Goal: Register for event/course

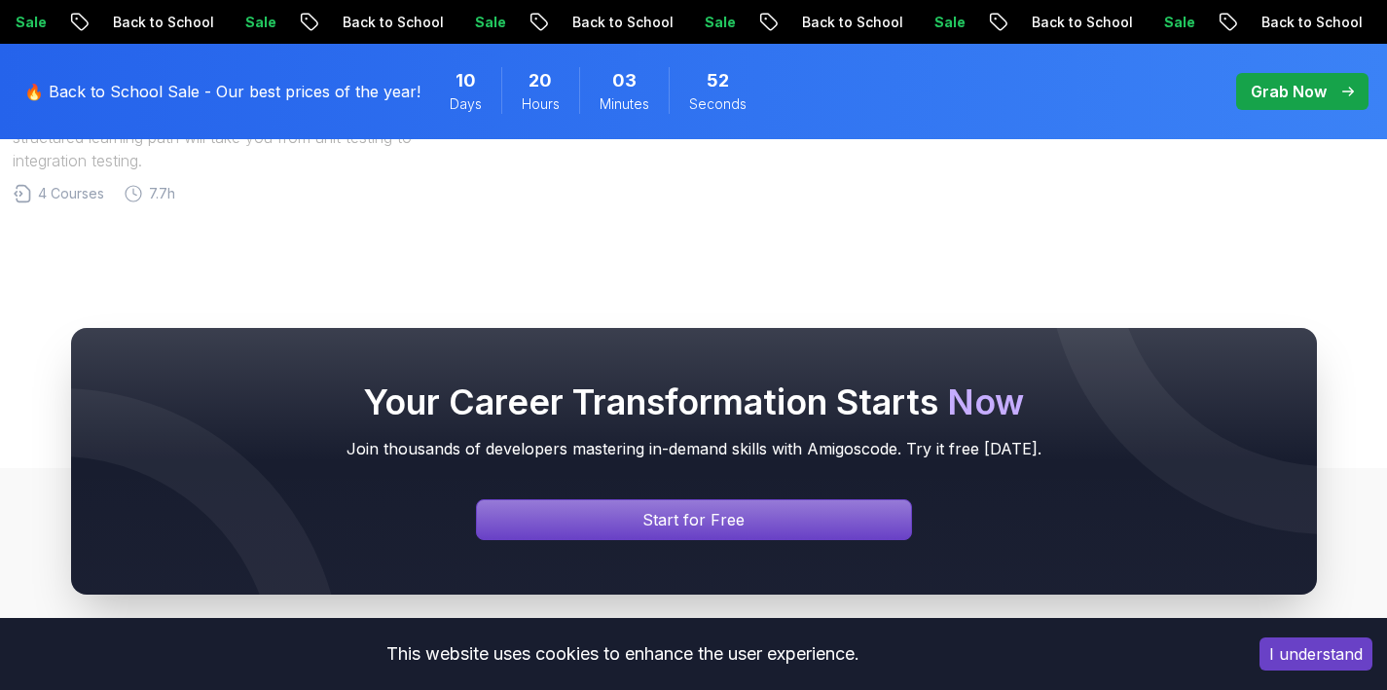
scroll to position [2098, 0]
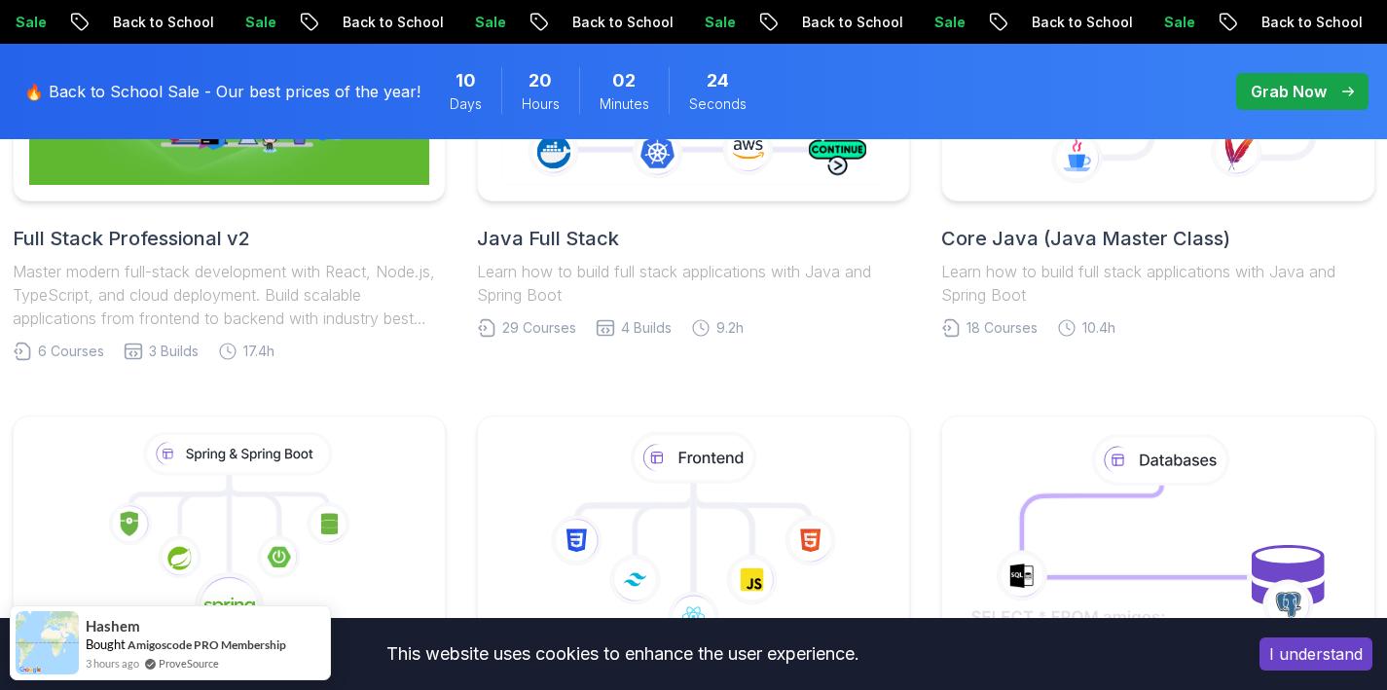
scroll to position [1038, 0]
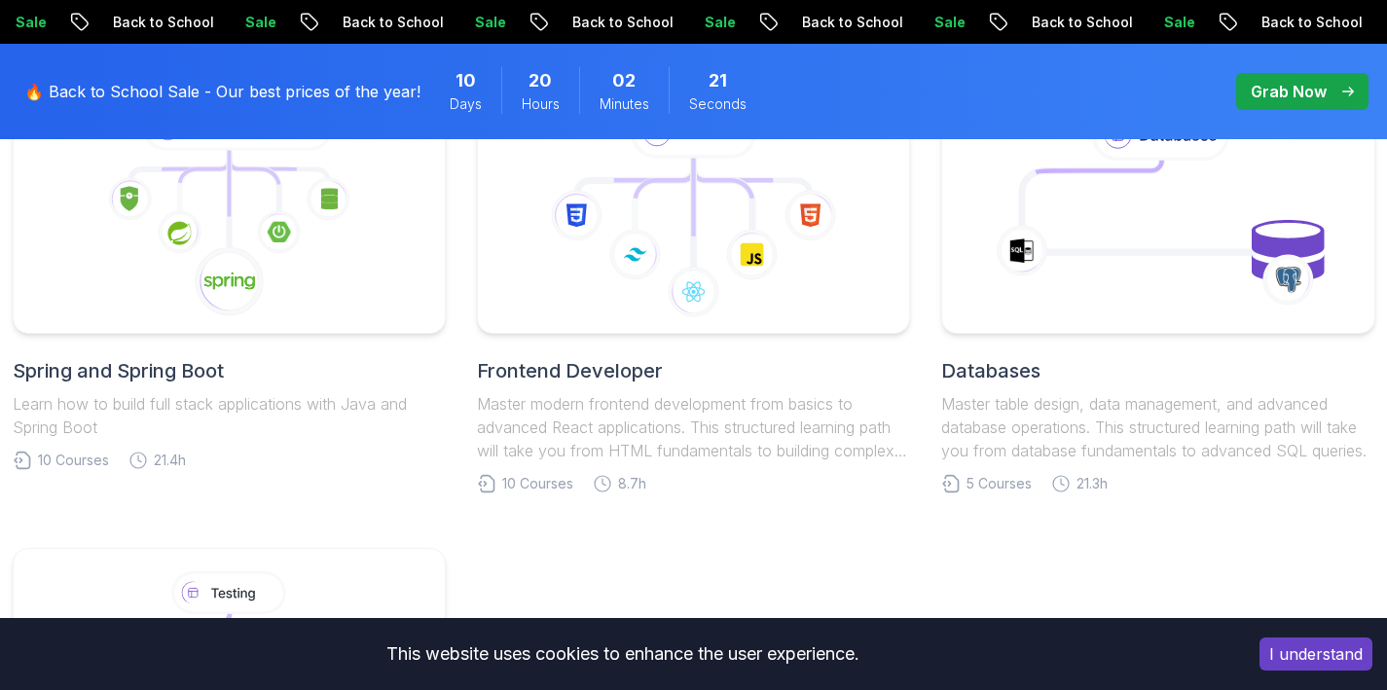
click at [160, 362] on h2 "Spring and Spring Boot" at bounding box center [229, 370] width 433 height 27
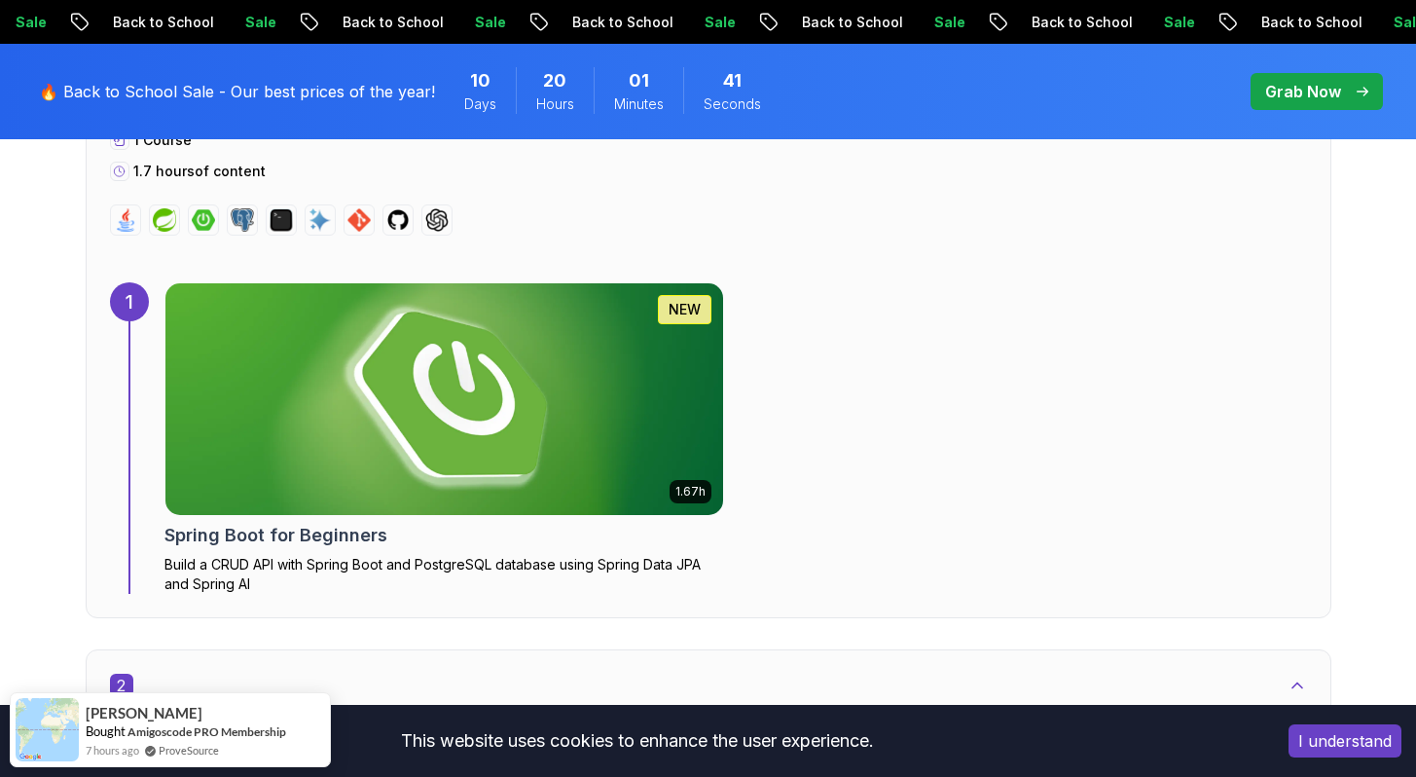
scroll to position [1284, 0]
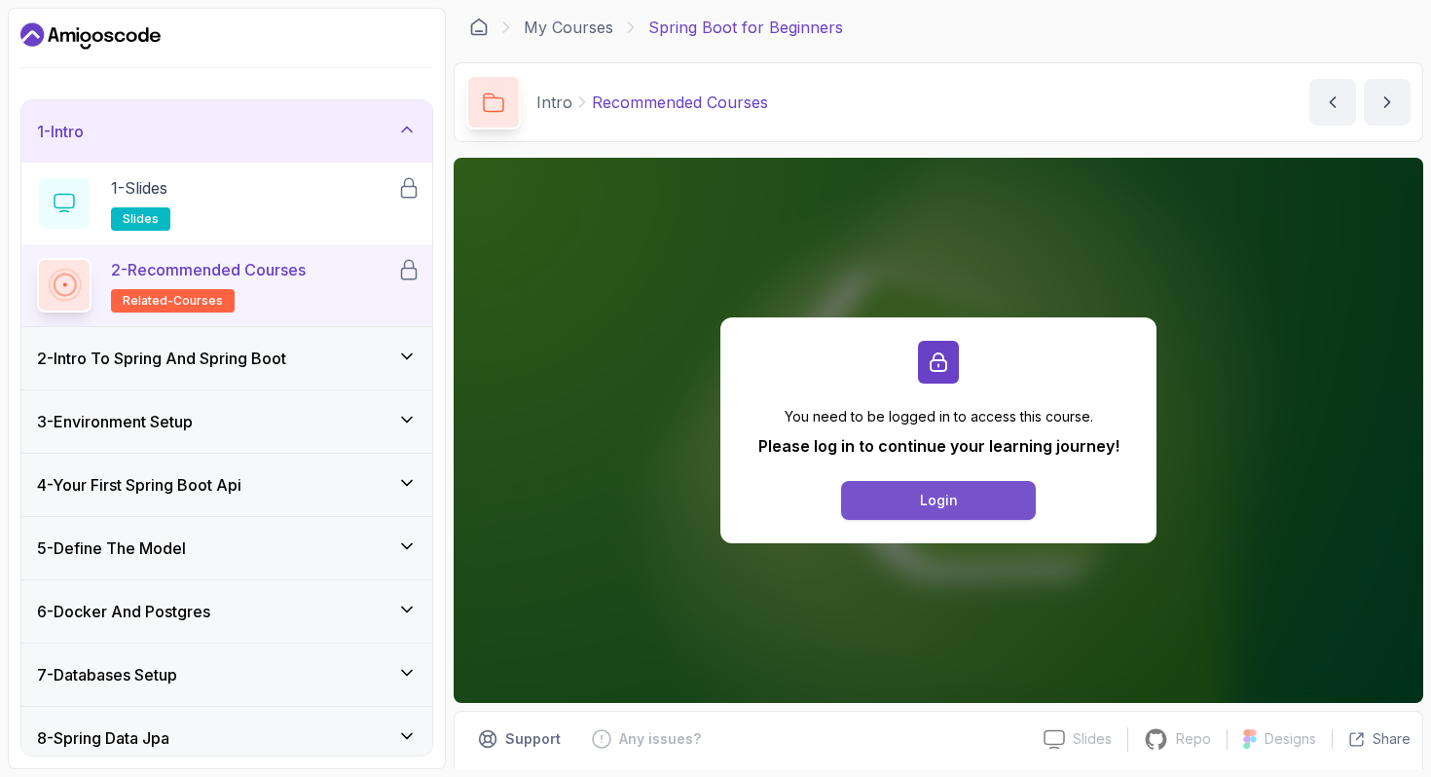
click at [1006, 516] on button "Login" at bounding box center [938, 500] width 195 height 39
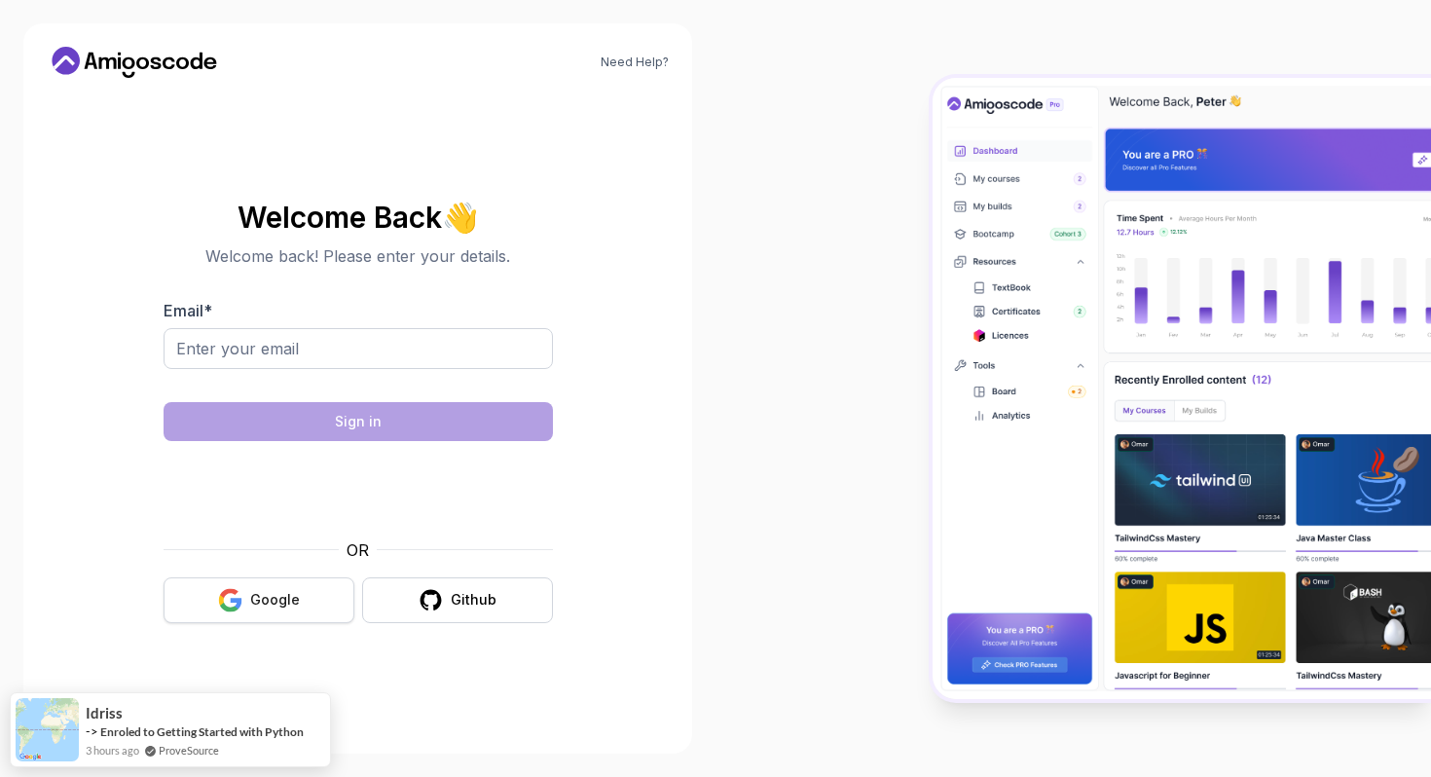
click at [299, 600] on button "Google" at bounding box center [259, 600] width 191 height 46
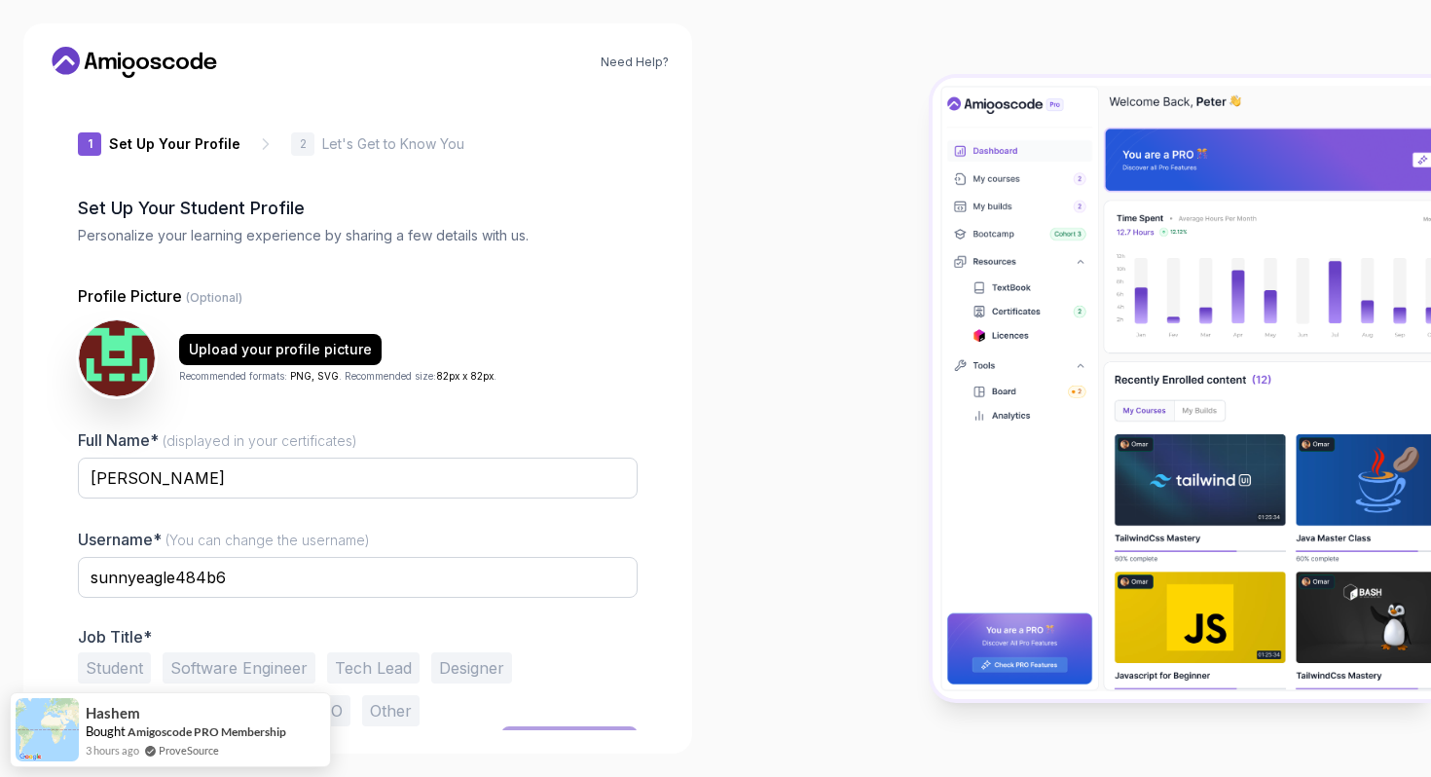
scroll to position [35, 0]
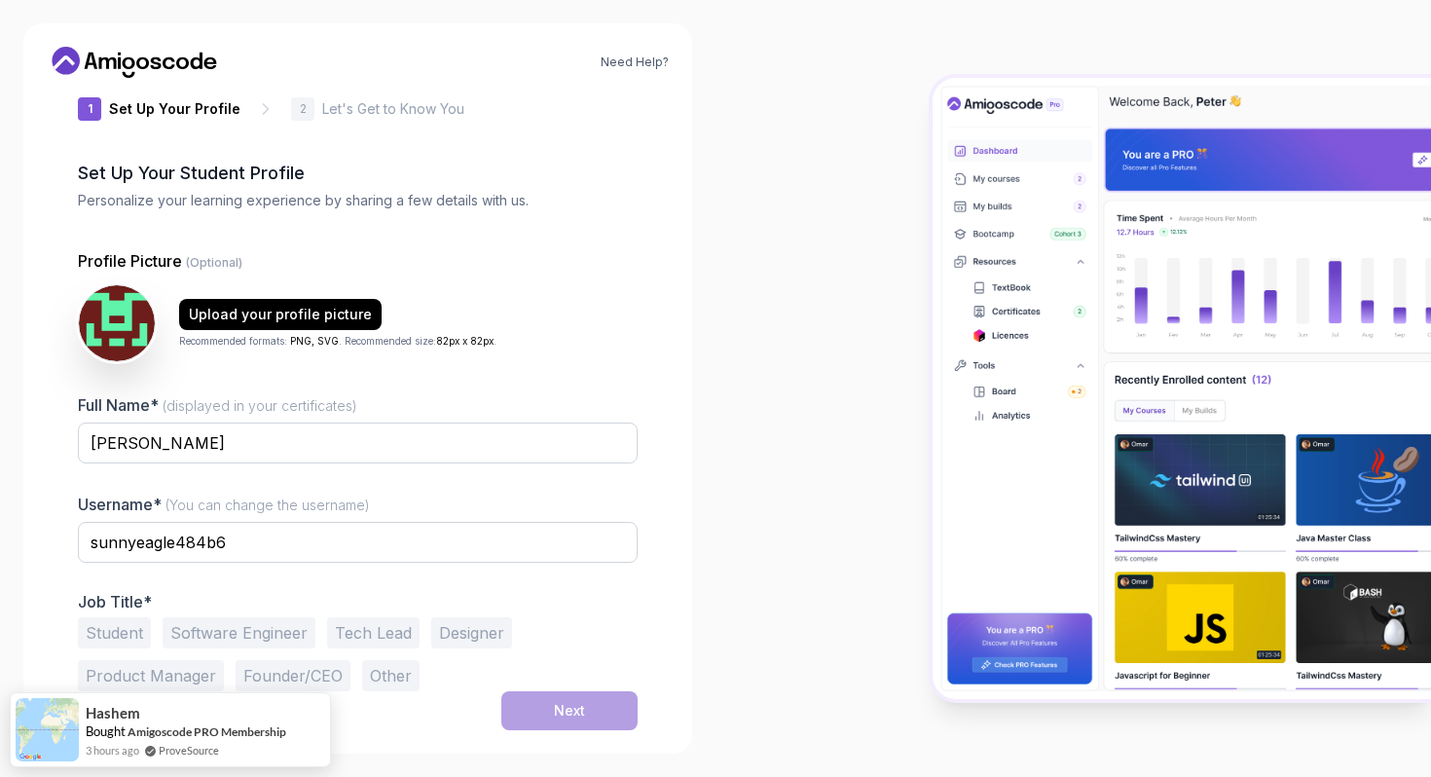
click at [91, 631] on button "Student" at bounding box center [114, 632] width 73 height 31
click at [553, 705] on button "Next" at bounding box center [569, 710] width 136 height 39
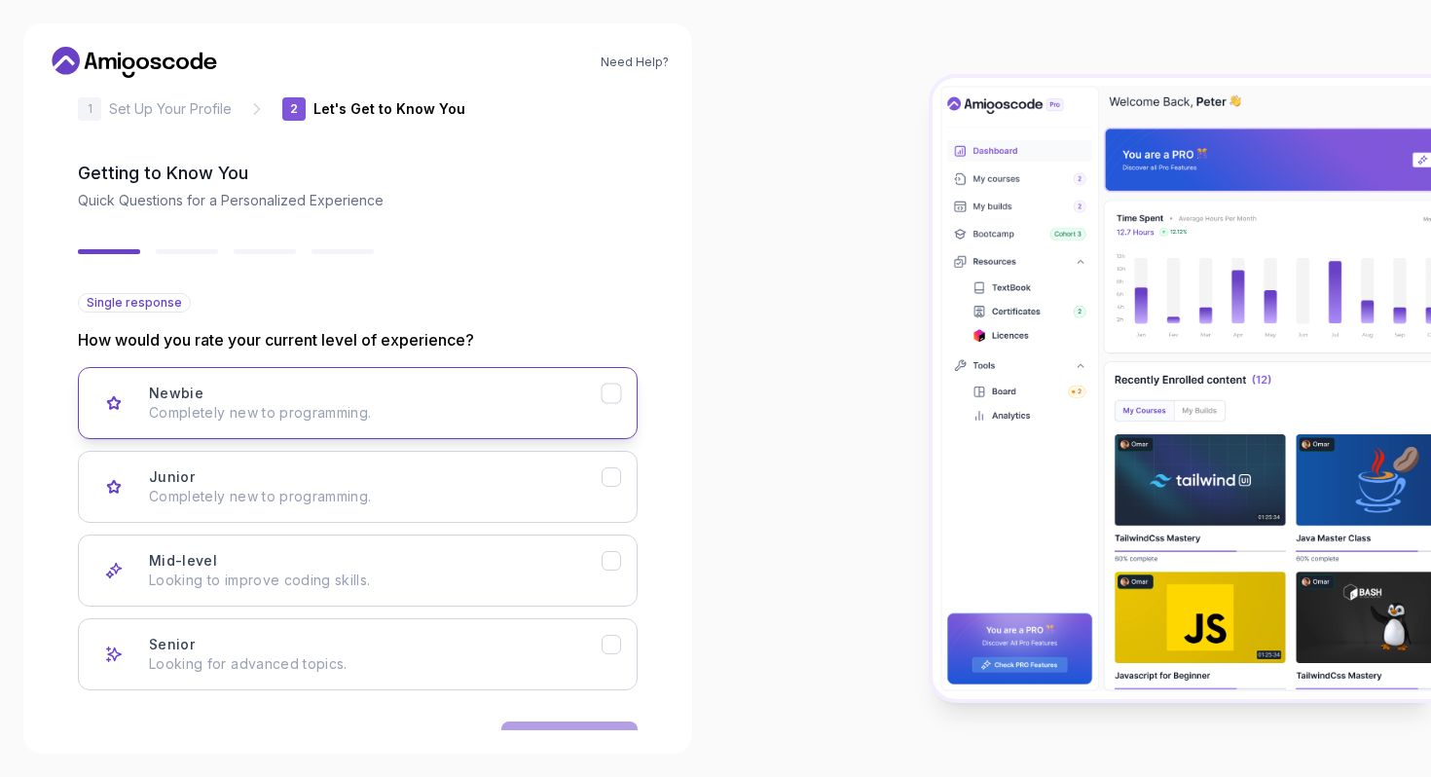
click at [446, 417] on p "Completely new to programming." at bounding box center [375, 412] width 453 height 19
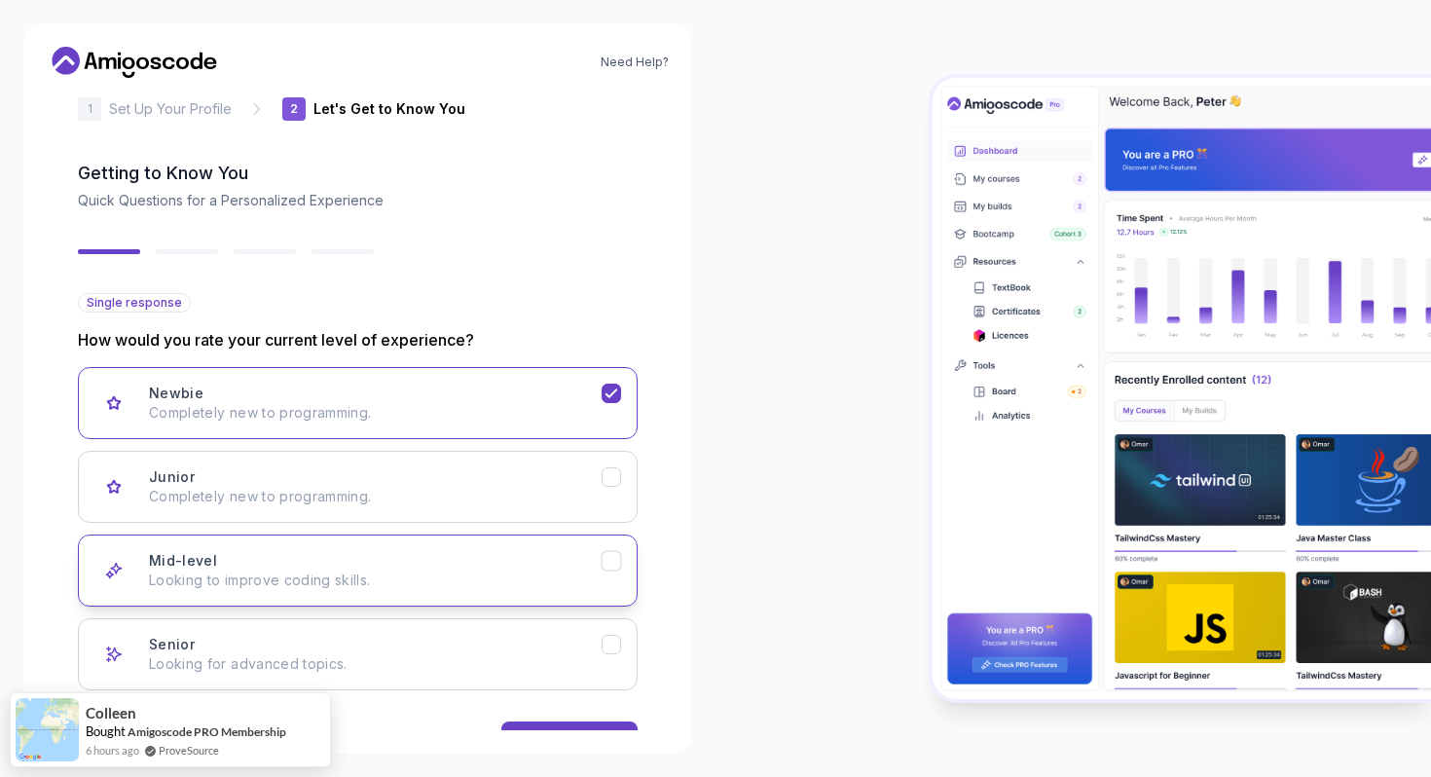
click at [482, 559] on div "Mid-level Looking to improve coding skills." at bounding box center [375, 570] width 453 height 39
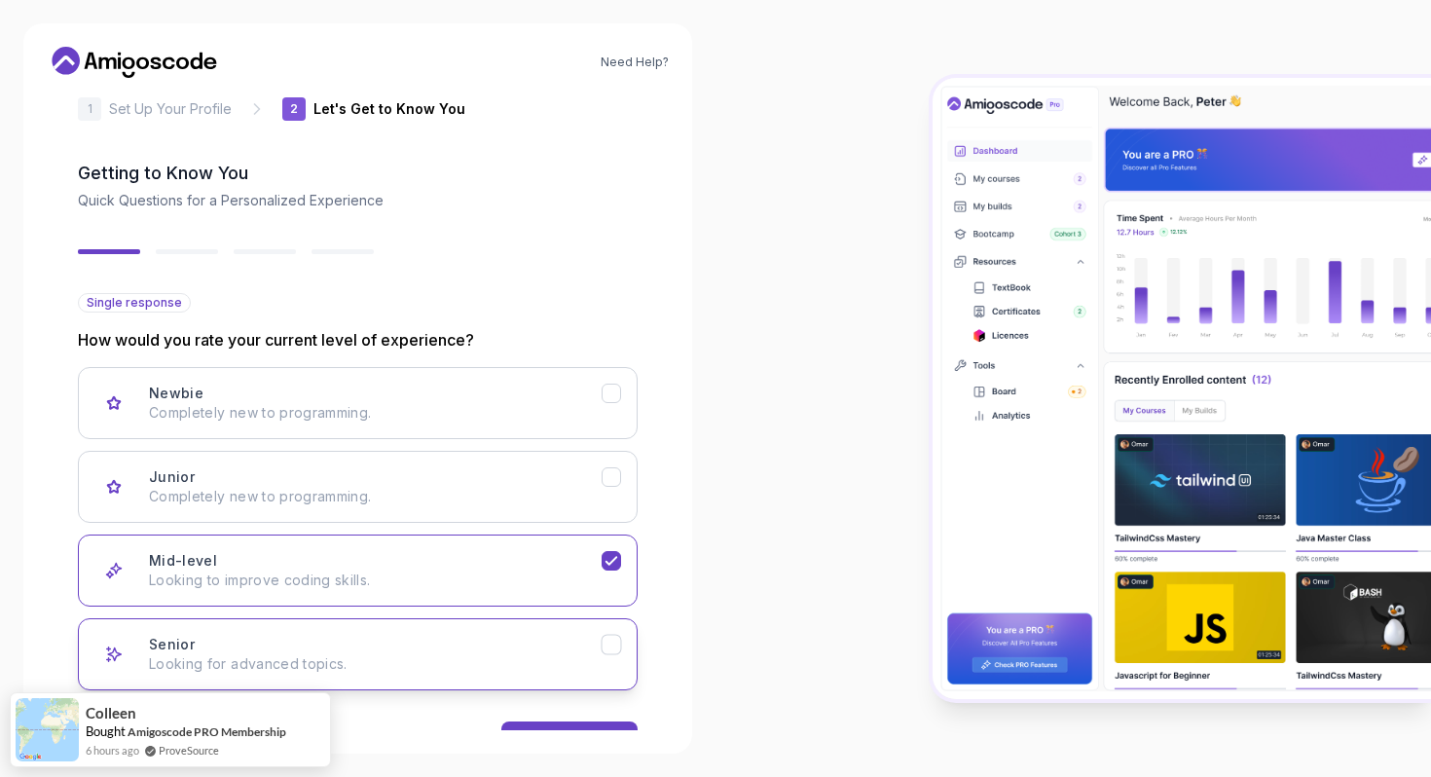
scroll to position [96, 0]
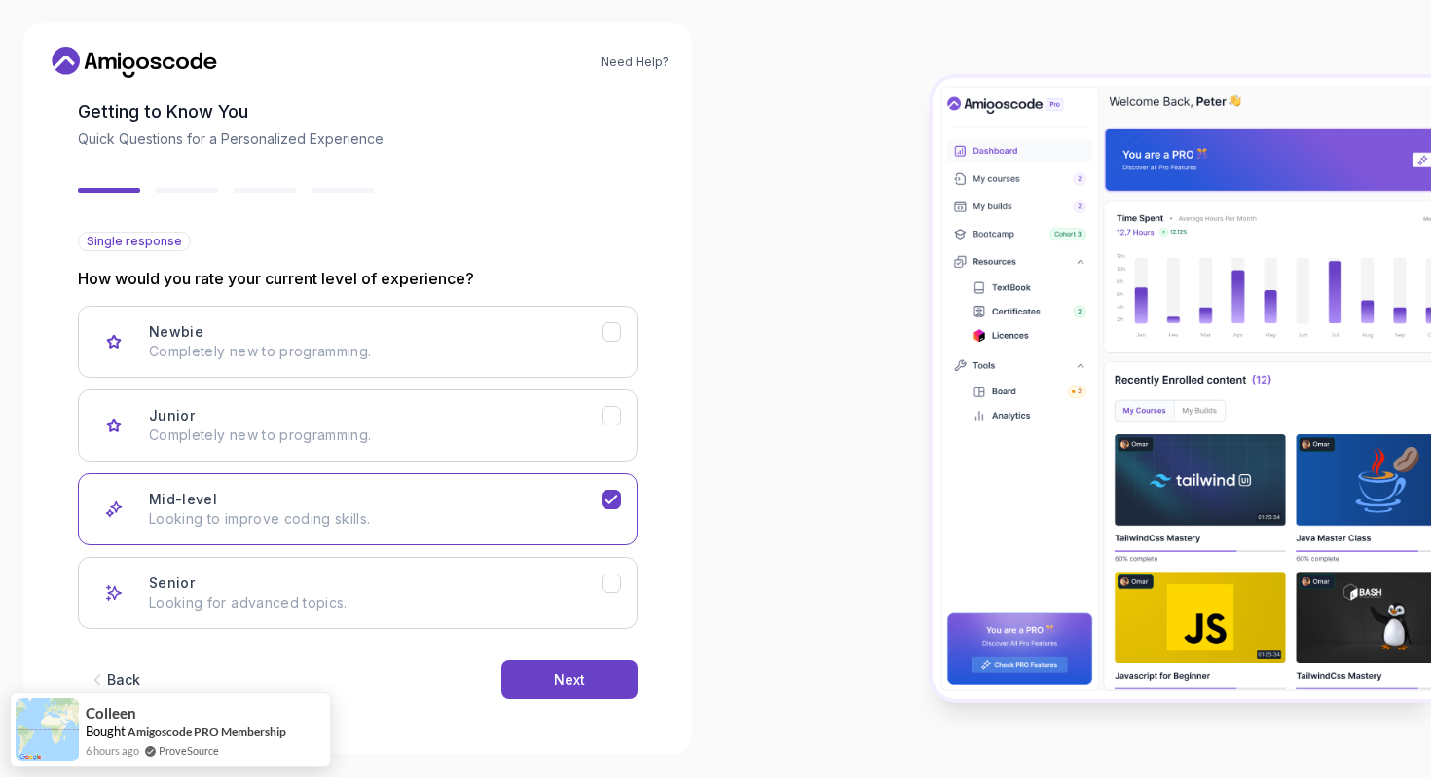
click at [556, 656] on div "Back Next" at bounding box center [358, 679] width 560 height 101
click at [556, 674] on div "Next" at bounding box center [569, 679] width 31 height 19
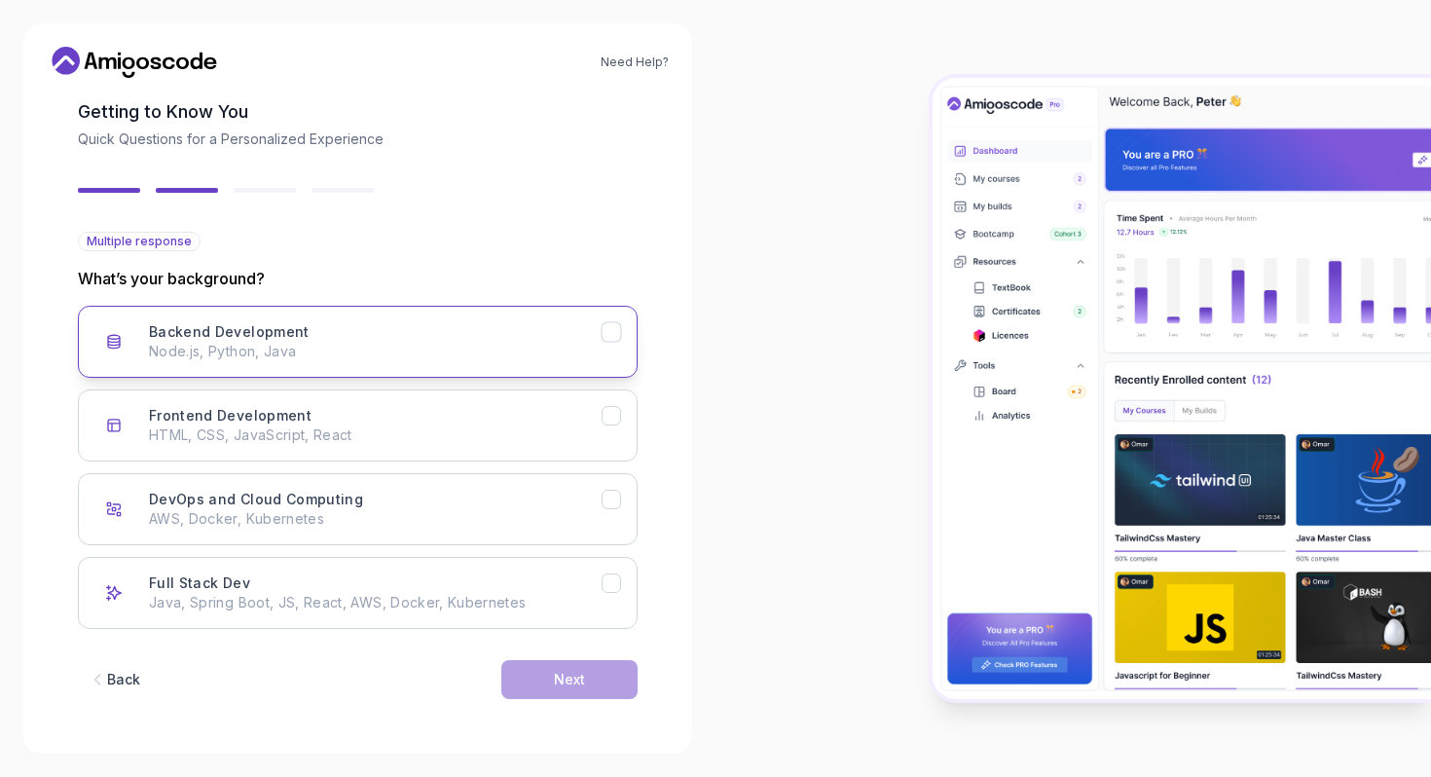
click at [442, 359] on p "Node.js, Python, Java" at bounding box center [375, 351] width 453 height 19
click at [572, 670] on div "Next" at bounding box center [569, 679] width 31 height 19
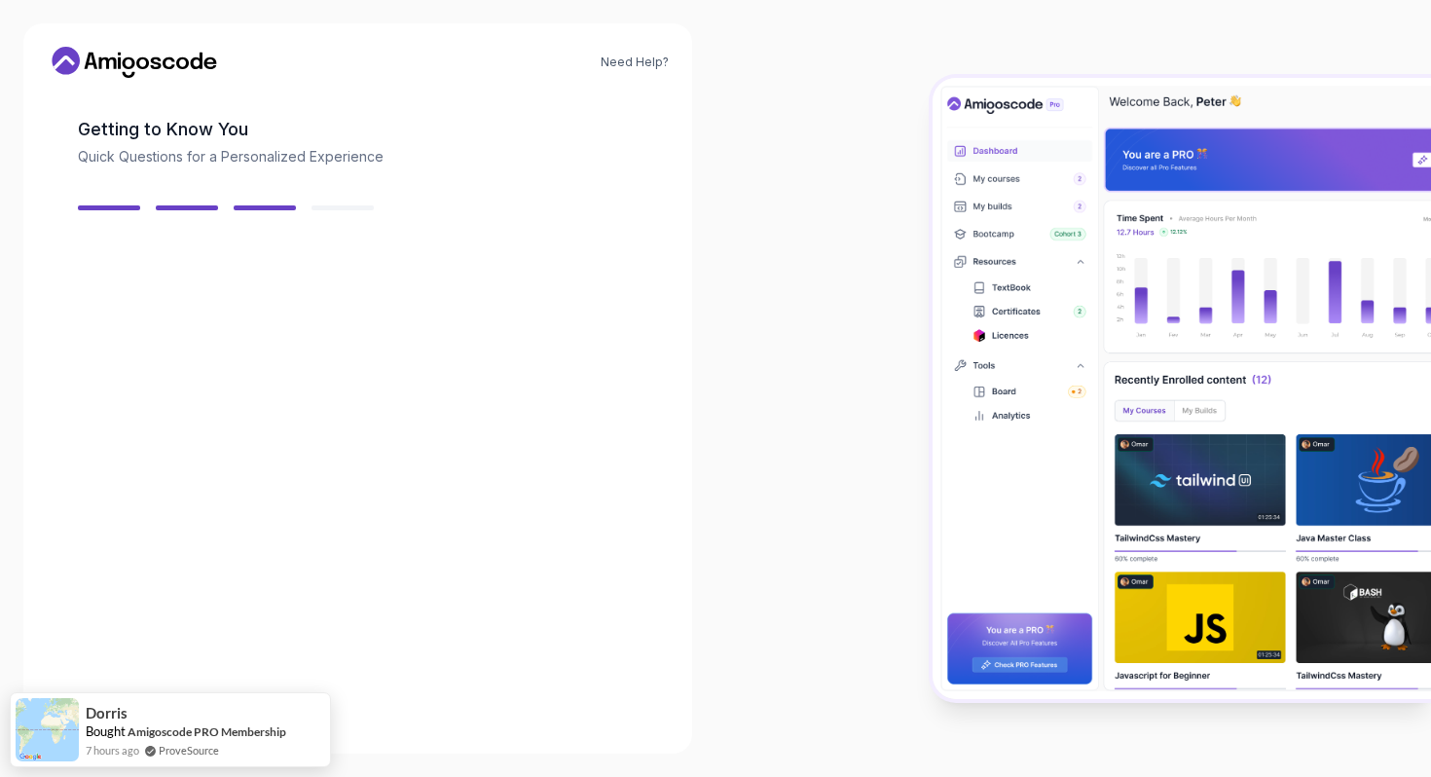
scroll to position [73, 0]
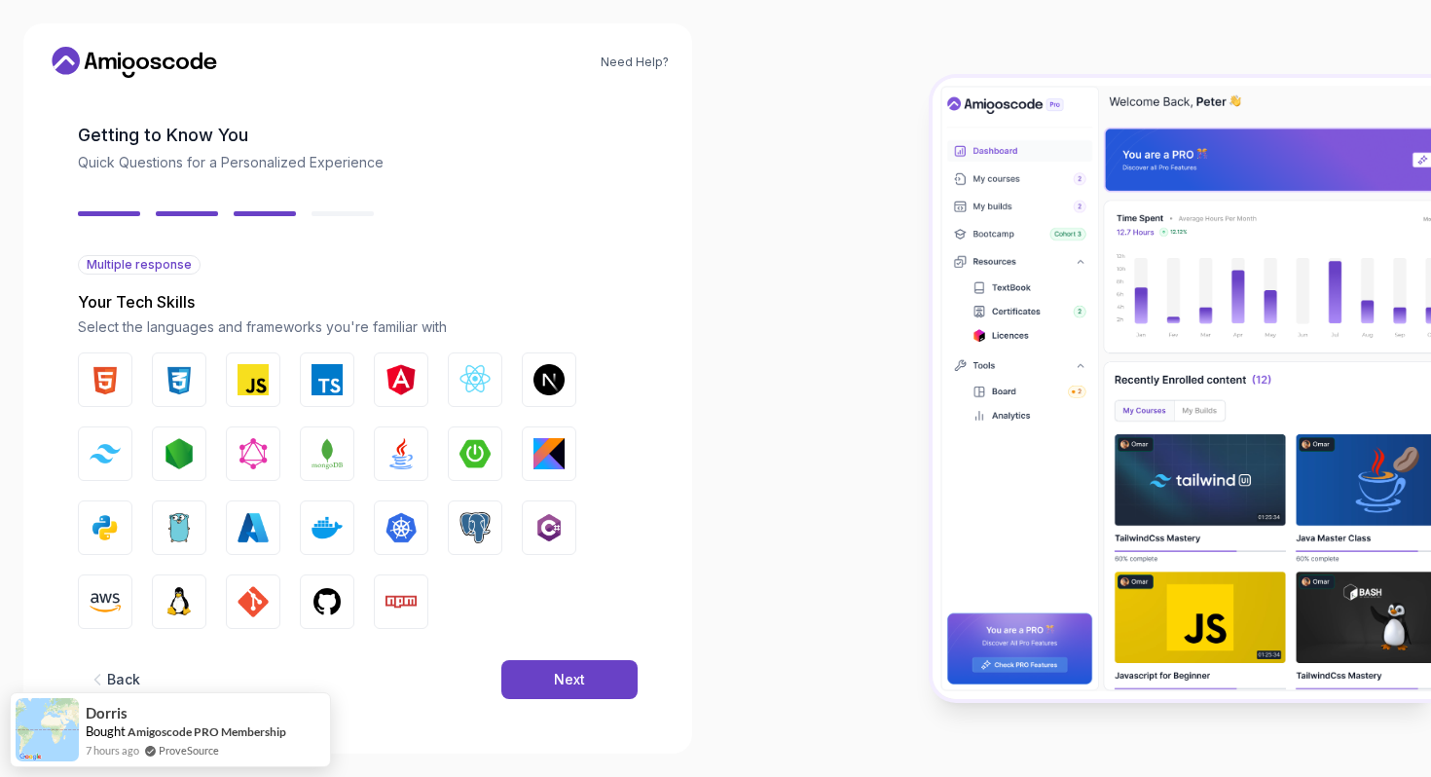
click at [572, 670] on div "Next" at bounding box center [569, 679] width 31 height 19
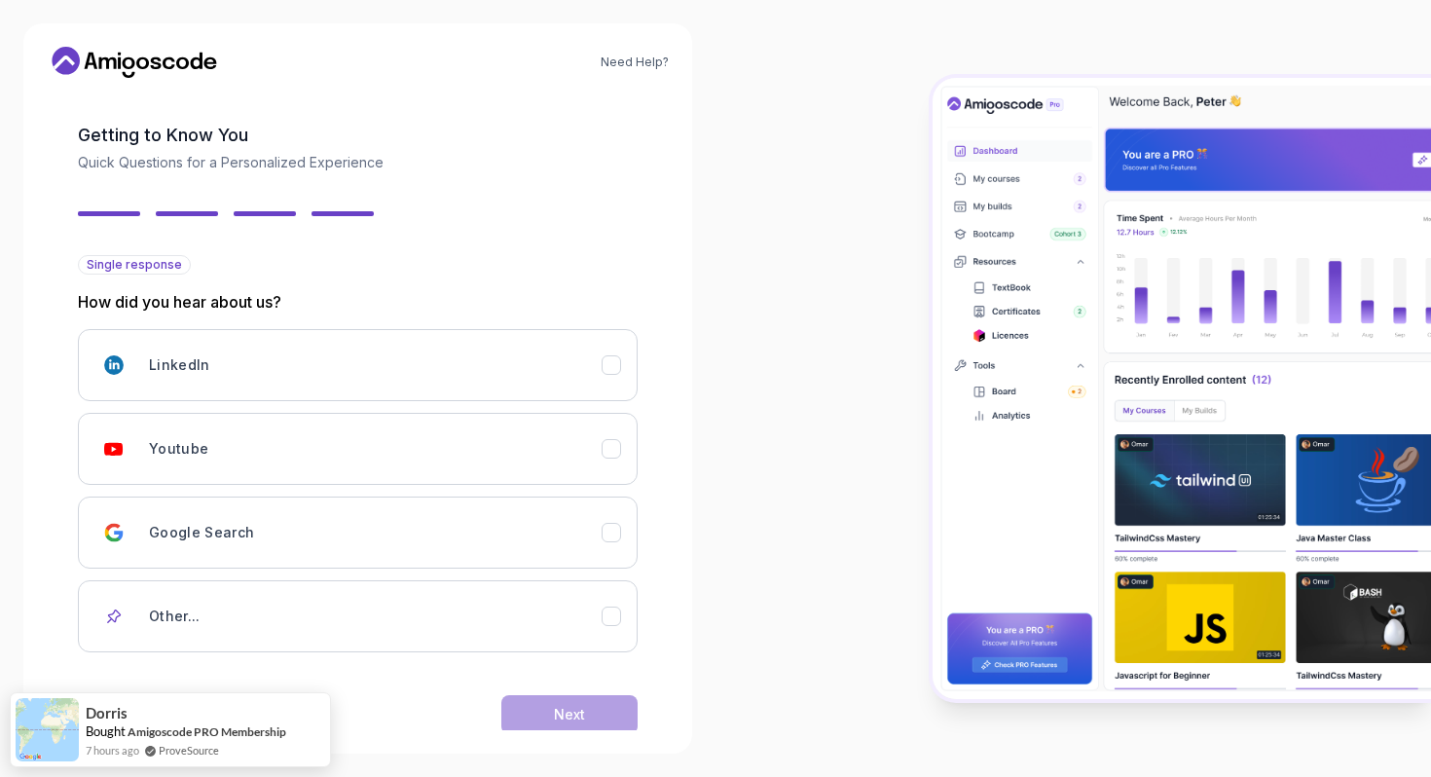
scroll to position [108, 0]
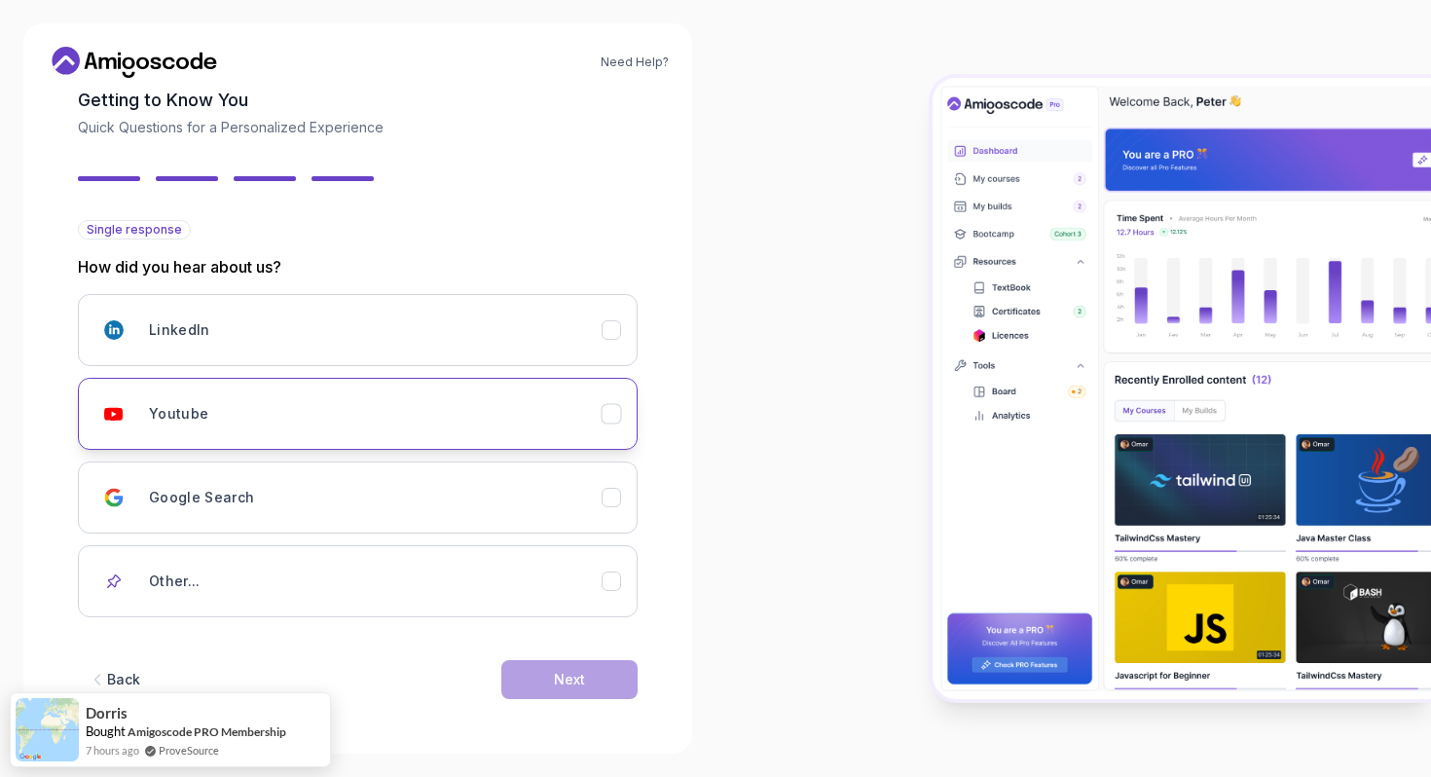
click at [492, 415] on div "Youtube" at bounding box center [375, 413] width 453 height 39
click at [593, 699] on div "Back Next" at bounding box center [358, 679] width 560 height 101
click at [592, 691] on button "Next" at bounding box center [569, 679] width 136 height 39
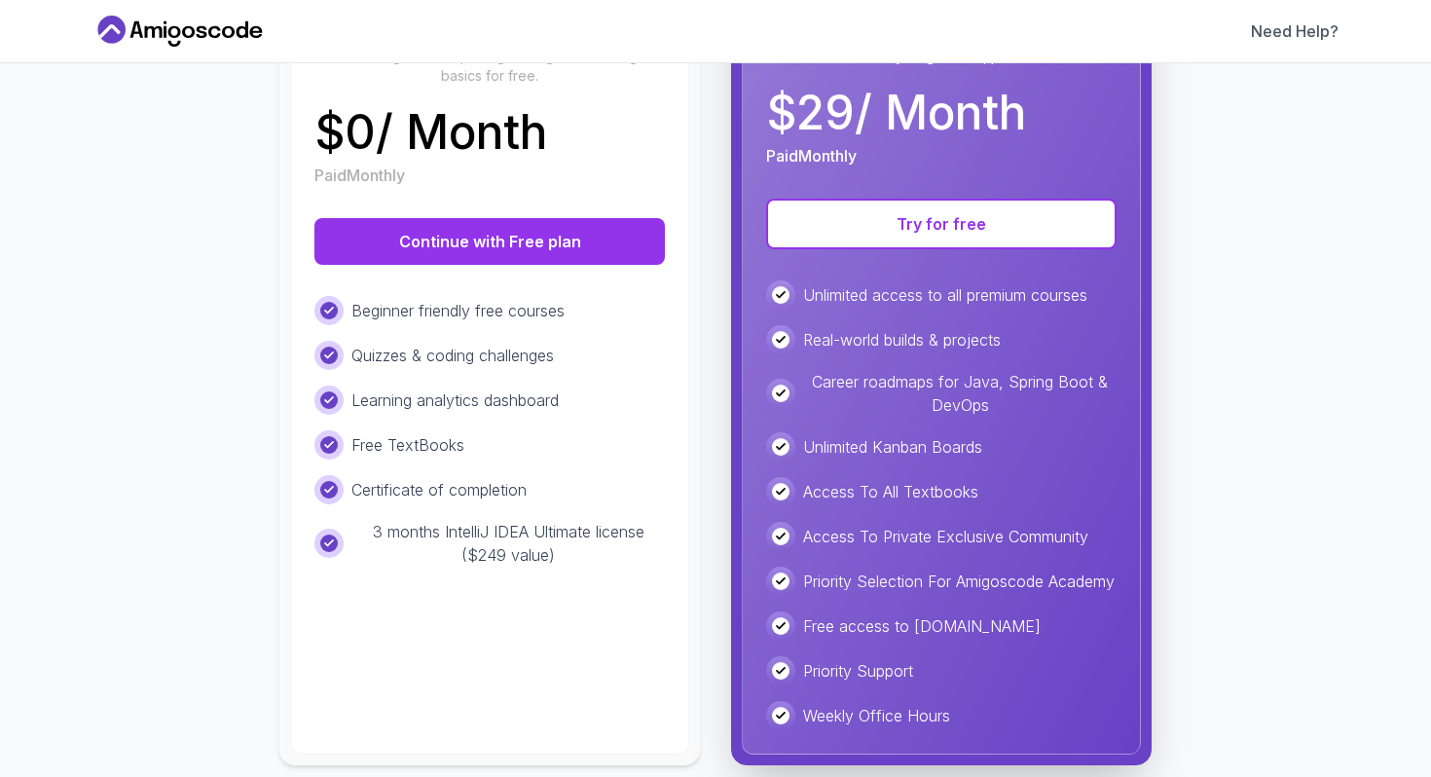
scroll to position [0, 0]
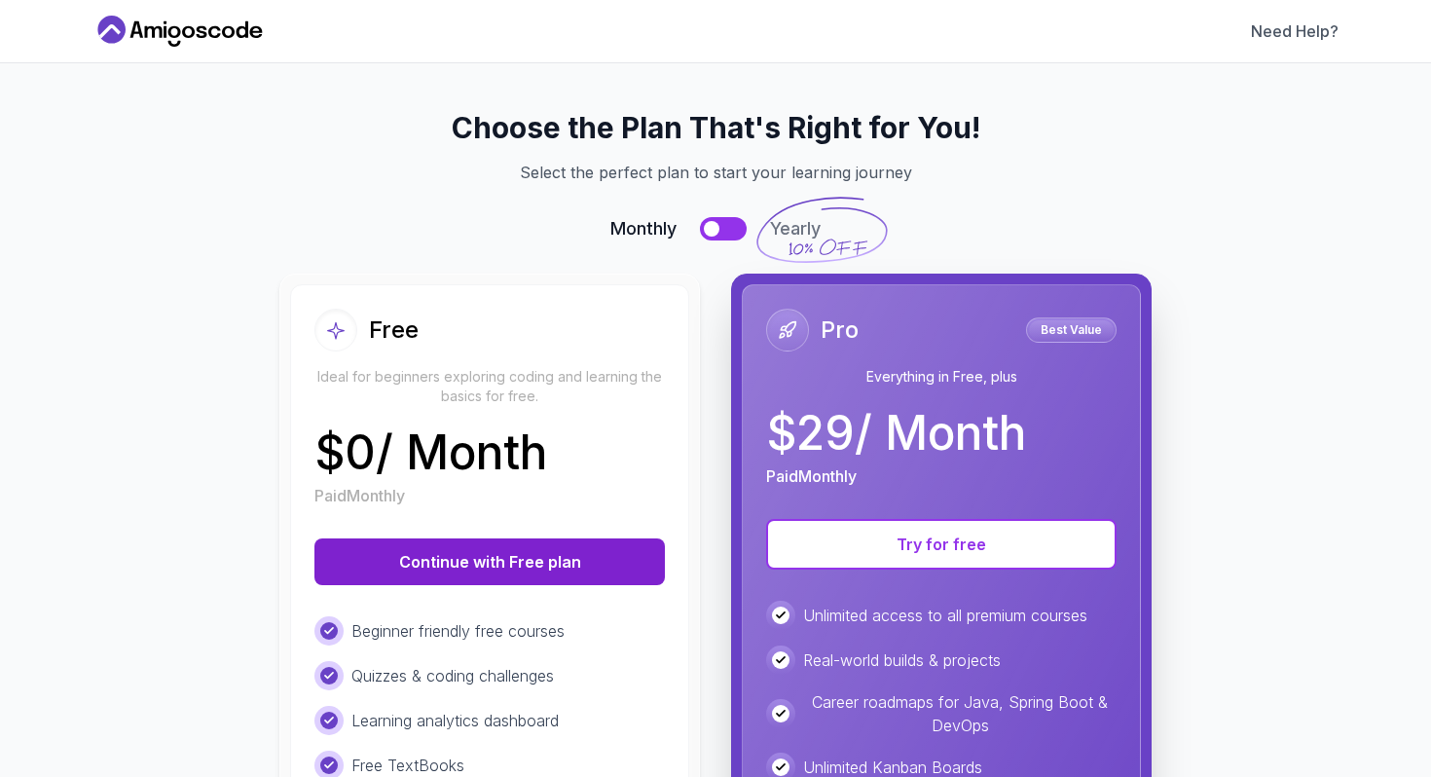
click at [550, 553] on button "Continue with Free plan" at bounding box center [489, 561] width 350 height 47
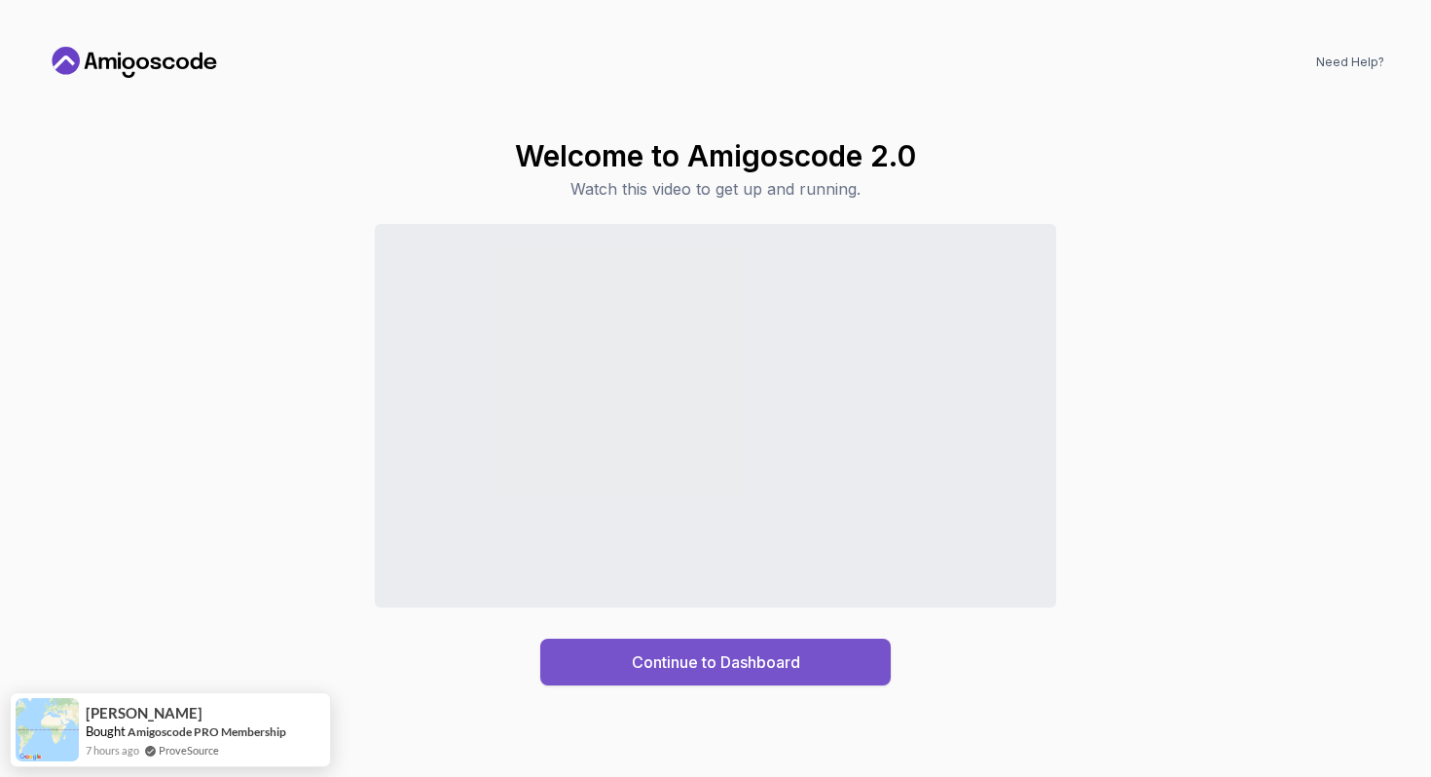
click at [594, 652] on button "Continue to Dashboard" at bounding box center [715, 661] width 350 height 47
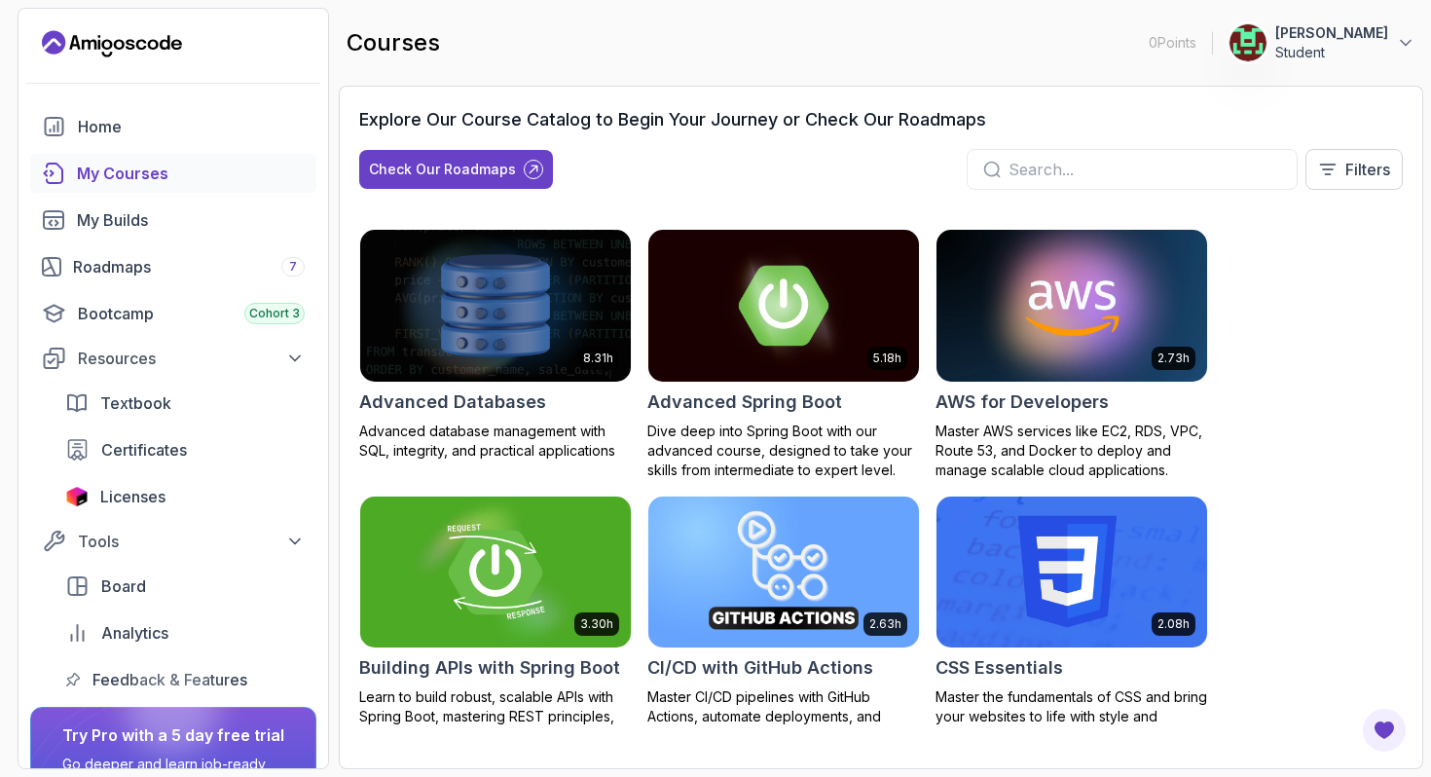
click at [508, 539] on img at bounding box center [495, 571] width 284 height 159
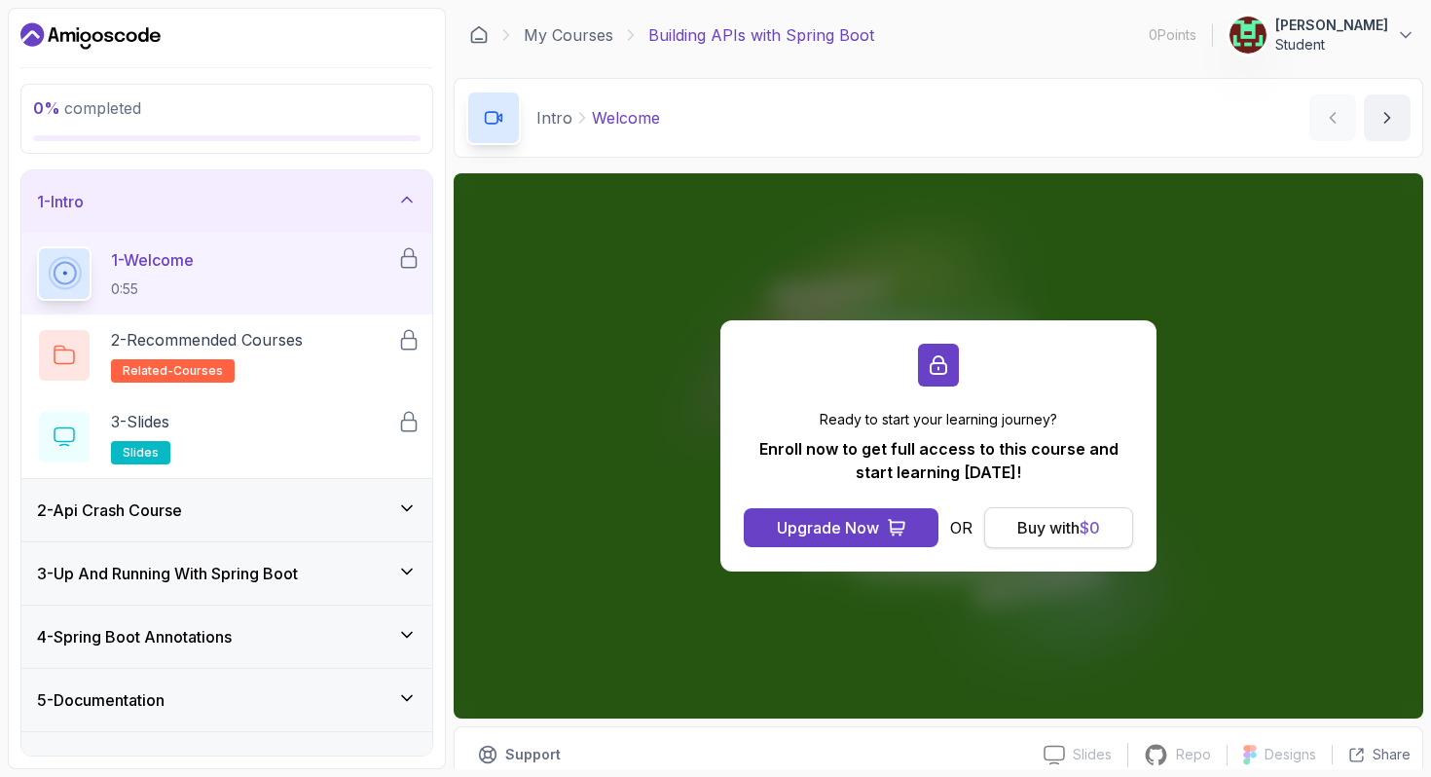
click at [1003, 527] on button "Buy with $ 0" at bounding box center [1058, 527] width 149 height 41
